Goal: Task Accomplishment & Management: Manage account settings

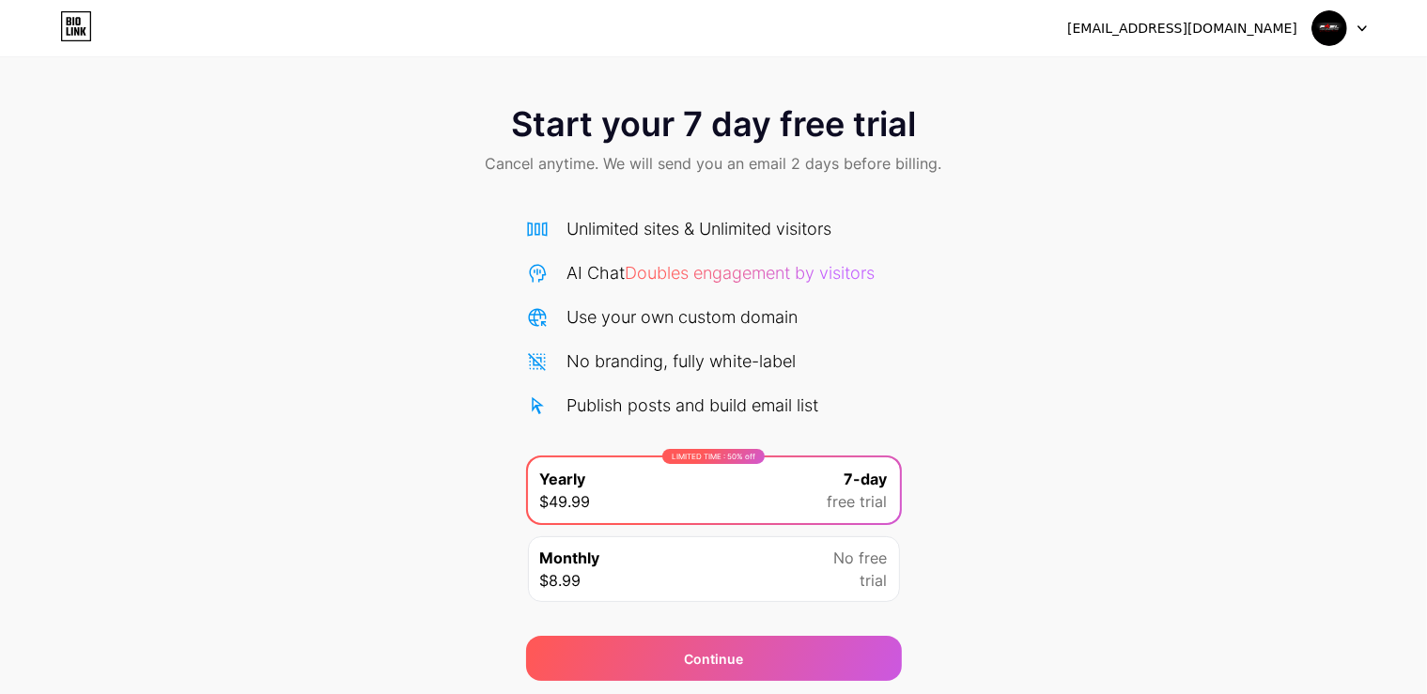
click at [1336, 32] on img at bounding box center [1329, 28] width 36 height 36
click at [1229, 24] on div "[EMAIL_ADDRESS][DOMAIN_NAME]" at bounding box center [1182, 29] width 230 height 20
click at [1113, 34] on div "[EMAIL_ADDRESS][DOMAIN_NAME]" at bounding box center [1182, 29] width 230 height 20
drag, startPoint x: 1076, startPoint y: 30, endPoint x: 1013, endPoint y: 31, distance: 63.9
click at [1072, 30] on div "[EMAIL_ADDRESS][DOMAIN_NAME] Logout" at bounding box center [713, 28] width 1427 height 34
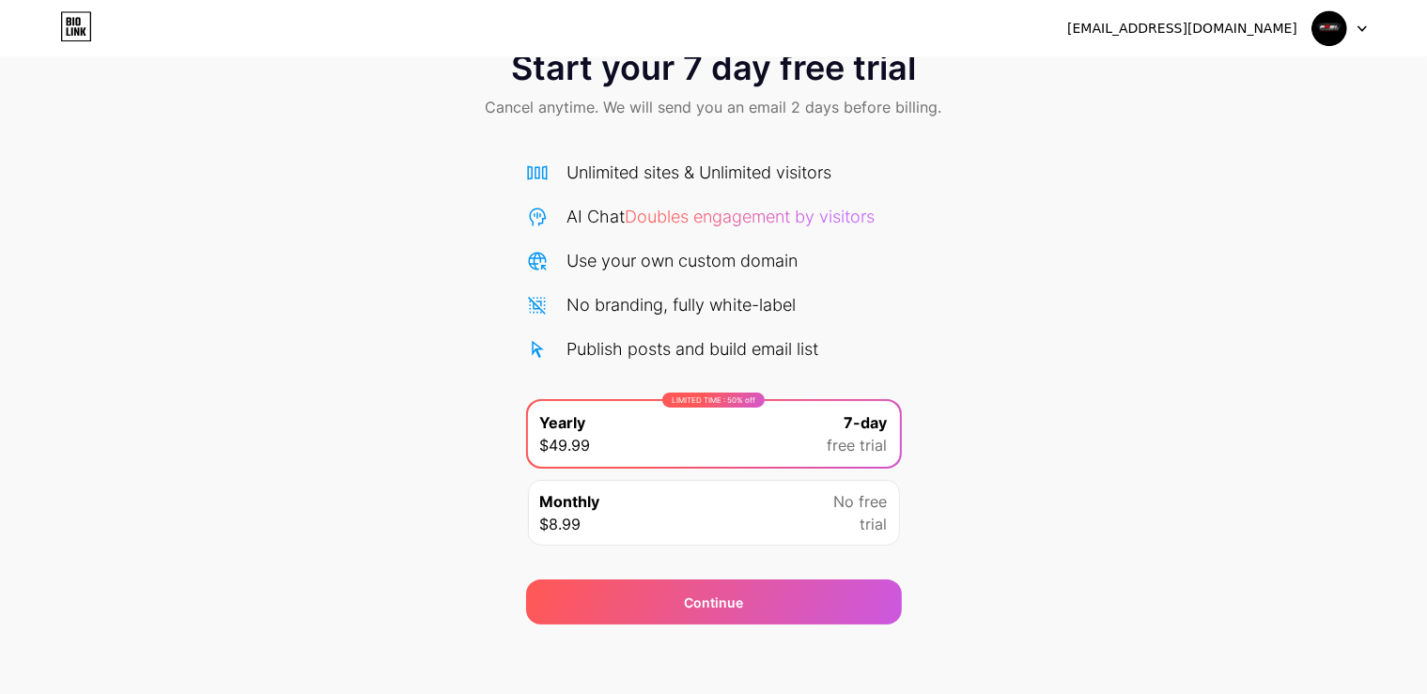
scroll to position [60, 0]
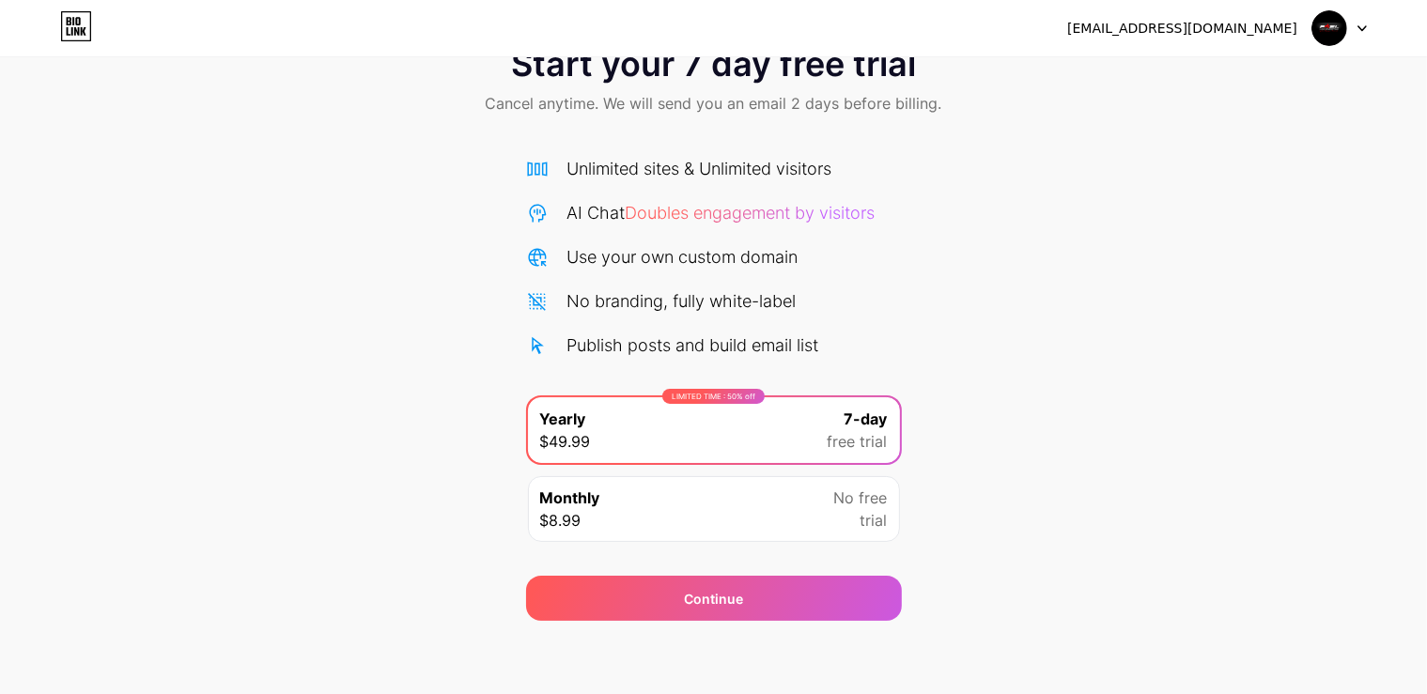
click at [1264, 32] on div "Deepak.webkeydigital20@gmail.com" at bounding box center [1182, 29] width 230 height 20
click at [1326, 21] on img at bounding box center [1329, 28] width 36 height 36
click at [1339, 26] on img at bounding box center [1329, 28] width 36 height 36
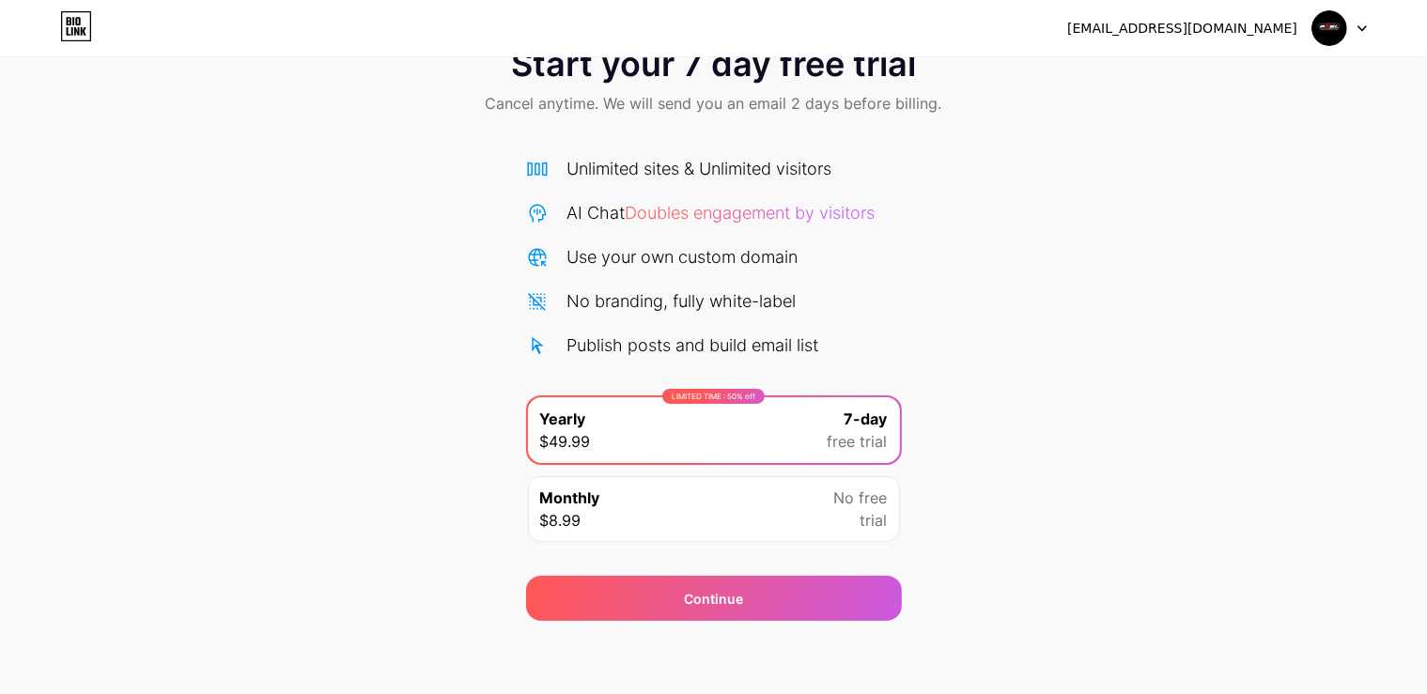
click at [1339, 26] on img at bounding box center [1329, 28] width 36 height 36
click at [1133, 39] on div "[EMAIL_ADDRESS][DOMAIN_NAME]" at bounding box center [1217, 28] width 300 height 34
click at [1102, 23] on div "[EMAIL_ADDRESS][DOMAIN_NAME]" at bounding box center [1182, 29] width 230 height 20
click at [69, 24] on icon at bounding box center [69, 21] width 5 height 8
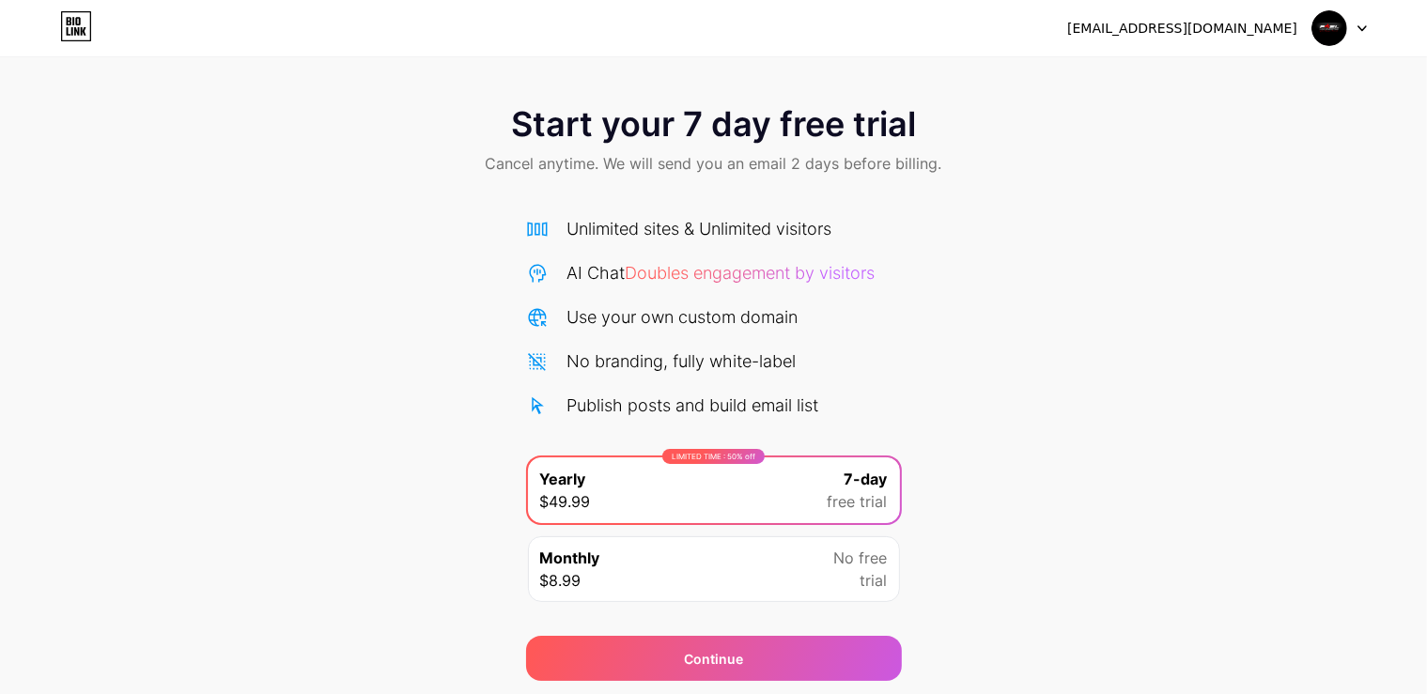
click at [1354, 27] on div at bounding box center [1339, 28] width 54 height 34
click at [1289, 85] on li "Logout" at bounding box center [1249, 77] width 233 height 51
click at [1185, 77] on li "Logout" at bounding box center [1249, 77] width 233 height 51
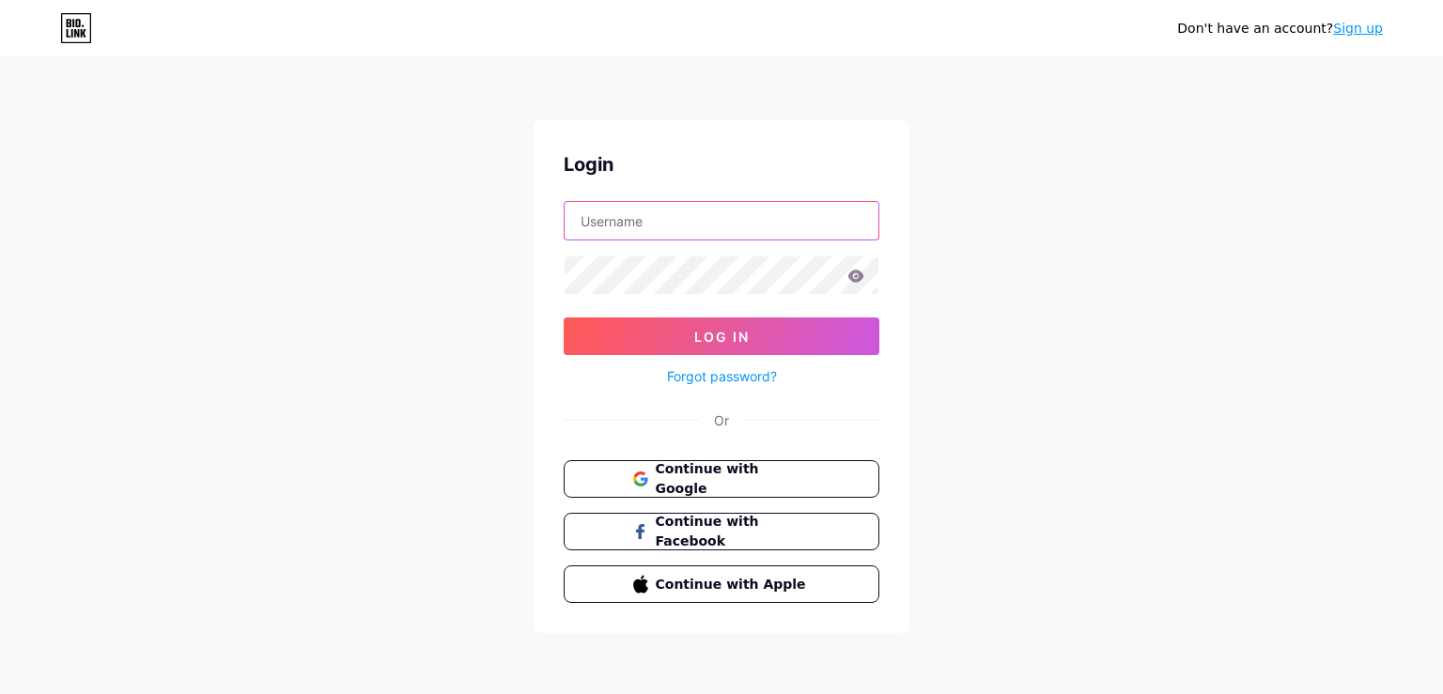
click at [813, 211] on input "text" at bounding box center [721, 221] width 314 height 38
click at [874, 693] on img at bounding box center [721, 705] width 1443 height 23
type input "[EMAIL_ADDRESS][DOMAIN_NAME]"
click at [874, 693] on img at bounding box center [721, 705] width 1443 height 23
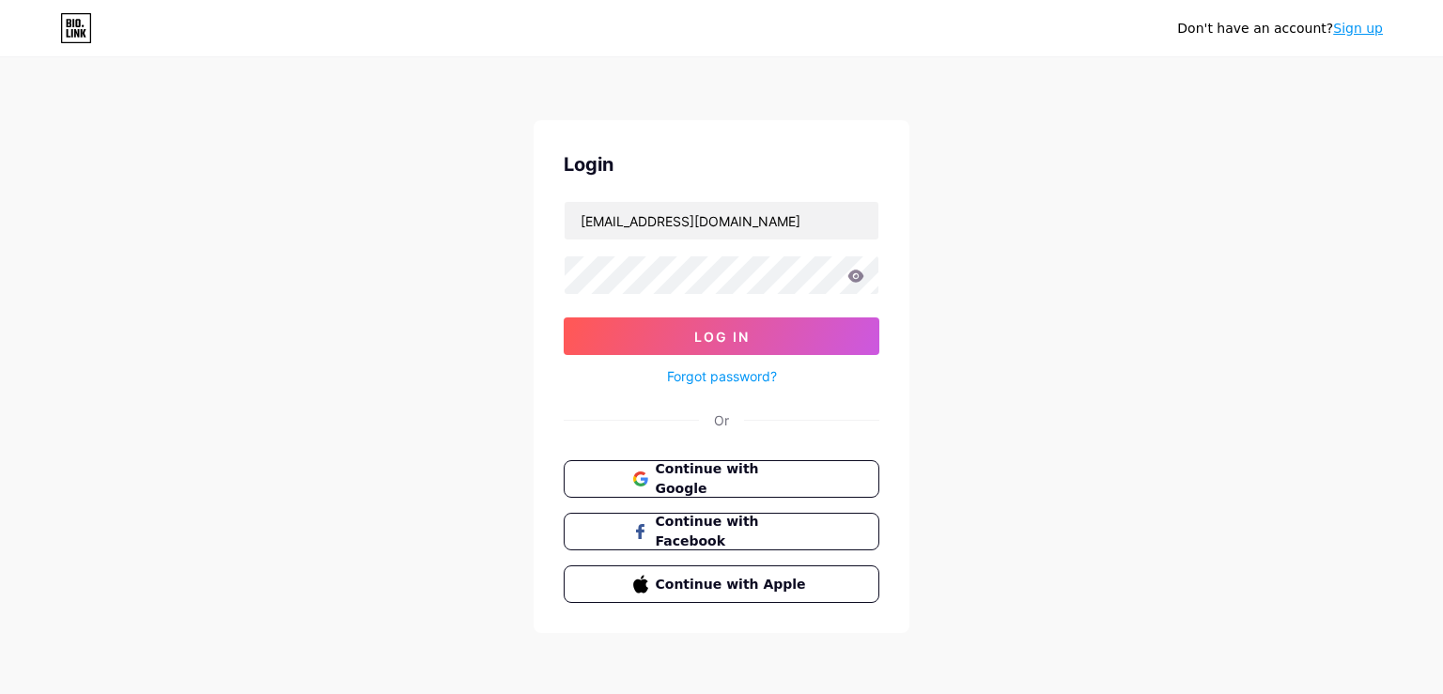
click at [772, 338] on button "Log In" at bounding box center [722, 336] width 316 height 38
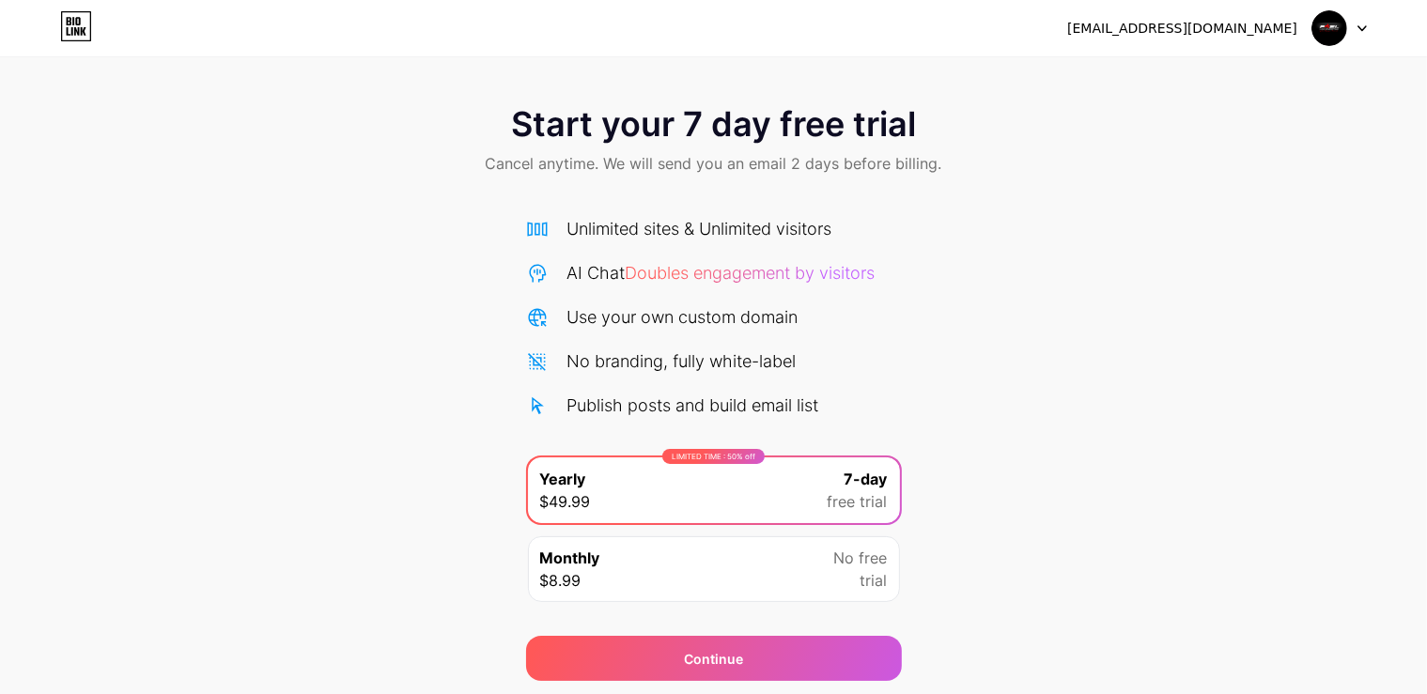
click at [860, 121] on span "Start your 7 day free trial" at bounding box center [713, 124] width 405 height 38
click at [642, 176] on div "Start your 7 day free trial Cancel anytime. We will send you an email 2 days be…" at bounding box center [713, 141] width 1427 height 111
click at [862, 143] on span "Start your 7 day free trial" at bounding box center [713, 124] width 405 height 38
click at [866, 133] on span "Start your 7 day free trial" at bounding box center [713, 124] width 405 height 38
click at [1260, 17] on div "[EMAIL_ADDRESS][DOMAIN_NAME]" at bounding box center [1217, 28] width 300 height 34
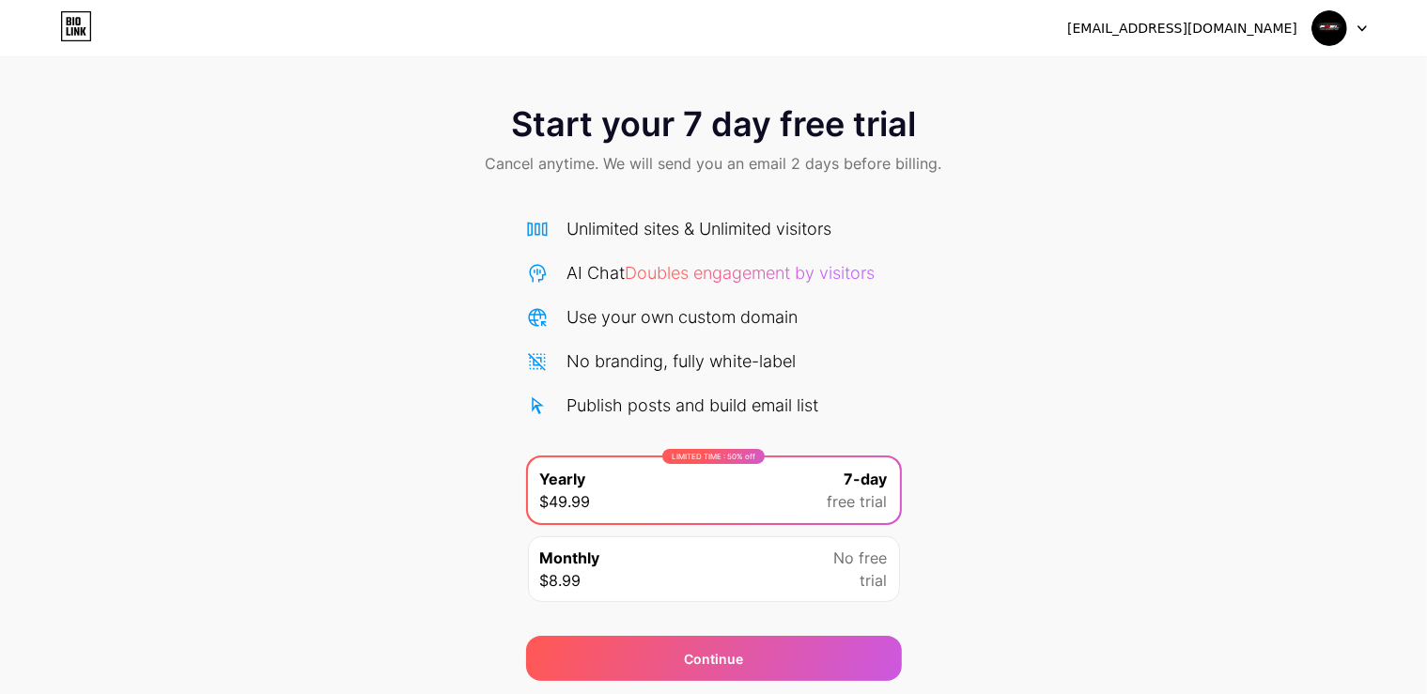
click at [1288, 29] on div "[EMAIL_ADDRESS][DOMAIN_NAME]" at bounding box center [1182, 29] width 230 height 20
click at [1369, 30] on div "[EMAIL_ADDRESS][DOMAIN_NAME] Logout" at bounding box center [713, 28] width 1427 height 34
click at [1354, 29] on div at bounding box center [1339, 28] width 54 height 34
click at [1221, 24] on div "[EMAIL_ADDRESS][DOMAIN_NAME]" at bounding box center [1182, 29] width 230 height 20
drag, startPoint x: 1060, startPoint y: 36, endPoint x: 1013, endPoint y: 40, distance: 47.2
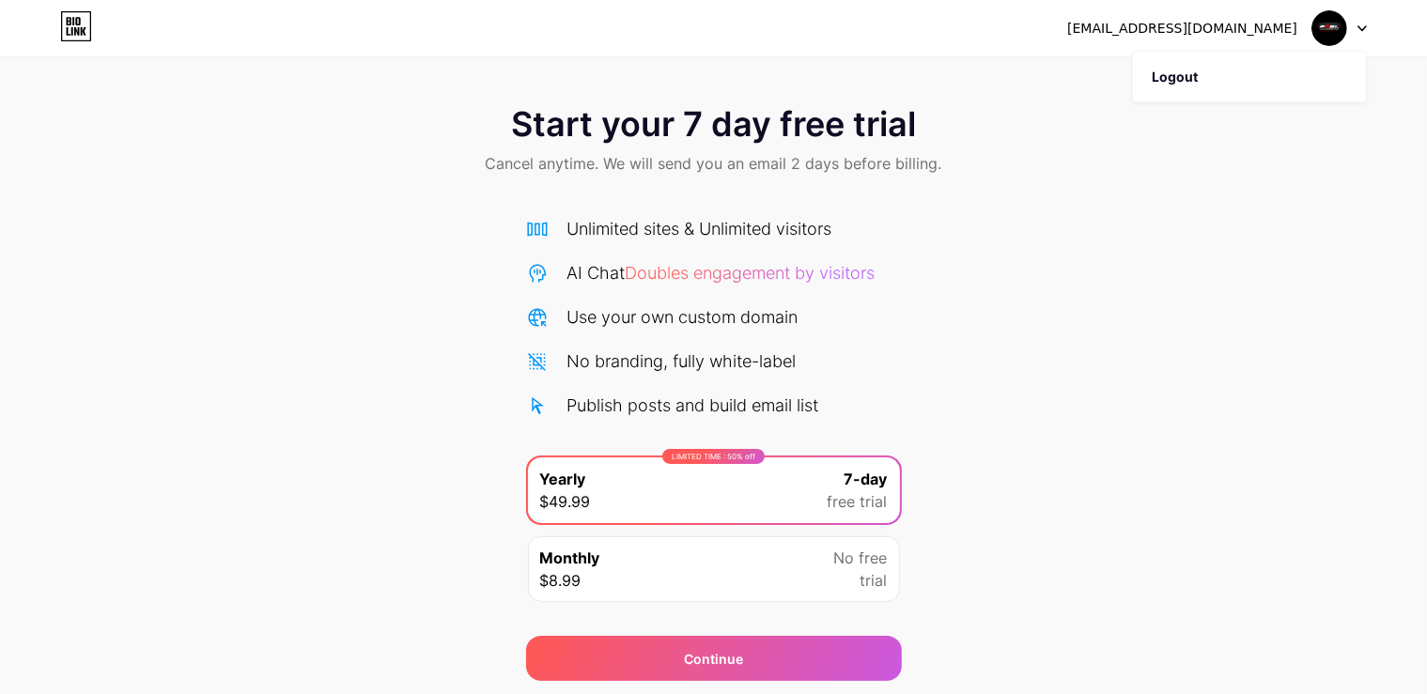
click at [1047, 39] on div "[EMAIL_ADDRESS][DOMAIN_NAME] Logout" at bounding box center [713, 28] width 1427 height 34
click at [69, 30] on icon at bounding box center [76, 26] width 32 height 30
click at [1182, 29] on div "[EMAIL_ADDRESS][DOMAIN_NAME]" at bounding box center [1182, 29] width 230 height 20
